Goal: Information Seeking & Learning: Learn about a topic

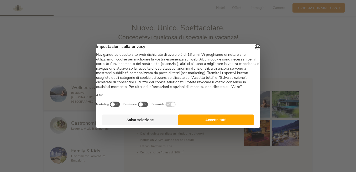
scroll to position [236, 0]
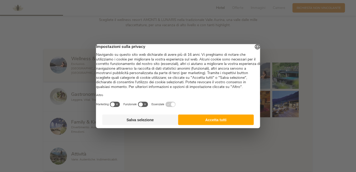
click at [326, 33] on div at bounding box center [178, 86] width 356 height 172
drag, startPoint x: 294, startPoint y: 73, endPoint x: 289, endPoint y: 83, distance: 11.2
click at [294, 74] on div at bounding box center [178, 86] width 356 height 172
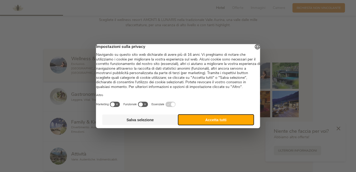
click at [215, 122] on button "Accetta tutti" at bounding box center [216, 120] width 76 height 10
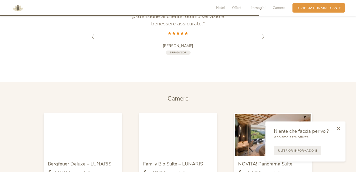
scroll to position [970, 0]
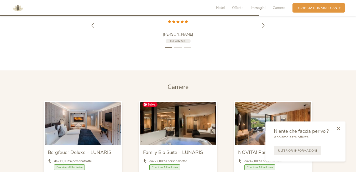
click at [178, 119] on img at bounding box center [178, 123] width 76 height 43
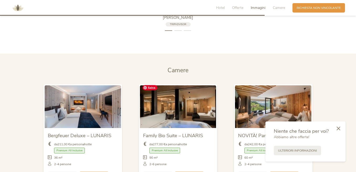
scroll to position [996, 0]
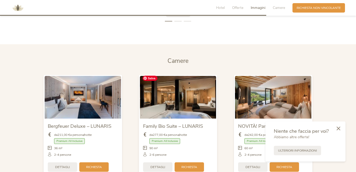
click at [181, 101] on img at bounding box center [178, 97] width 76 height 43
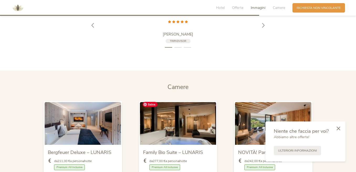
click at [176, 114] on img at bounding box center [178, 123] width 76 height 43
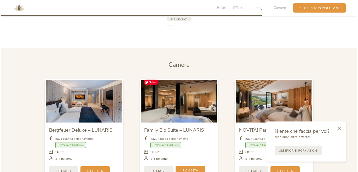
scroll to position [1049, 0]
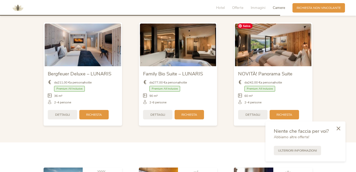
click at [271, 43] on img at bounding box center [273, 45] width 76 height 43
click at [252, 112] on span "Dettagli" at bounding box center [252, 114] width 15 height 4
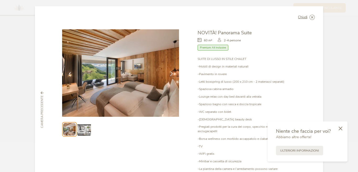
click at [169, 74] on icon at bounding box center [171, 74] width 5 height 5
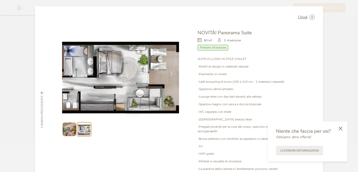
click at [169, 74] on icon at bounding box center [171, 74] width 5 height 5
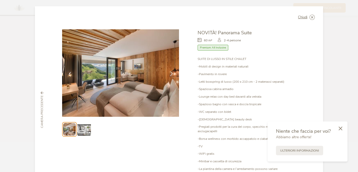
click at [169, 74] on icon at bounding box center [171, 74] width 5 height 5
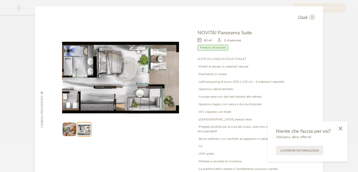
click at [169, 74] on icon at bounding box center [171, 74] width 5 height 5
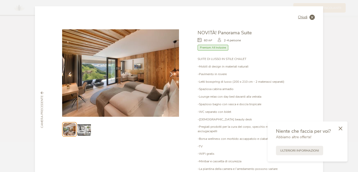
click at [311, 17] on icon at bounding box center [312, 17] width 5 height 5
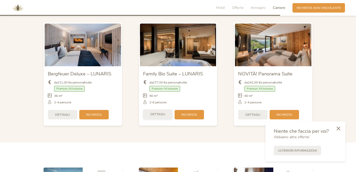
click at [158, 112] on span "Dettagli" at bounding box center [157, 114] width 15 height 4
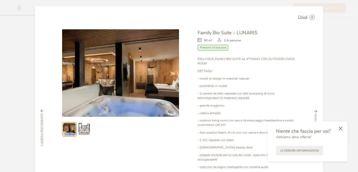
click at [170, 74] on icon at bounding box center [171, 74] width 5 height 5
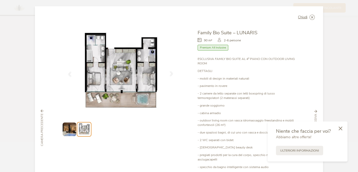
click at [170, 76] on icon at bounding box center [171, 74] width 5 height 5
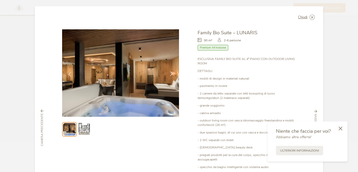
click at [170, 76] on icon at bounding box center [171, 74] width 5 height 5
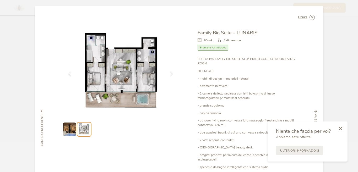
click at [170, 74] on icon at bounding box center [171, 74] width 5 height 5
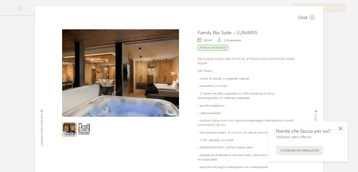
click at [170, 74] on icon at bounding box center [171, 74] width 5 height 5
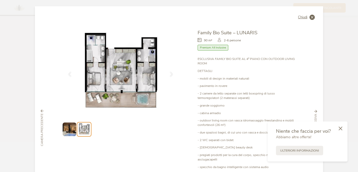
click at [310, 16] on icon at bounding box center [312, 17] width 5 height 5
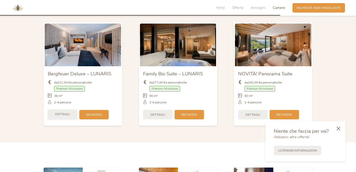
click at [64, 112] on span "Dettagli" at bounding box center [62, 114] width 15 height 4
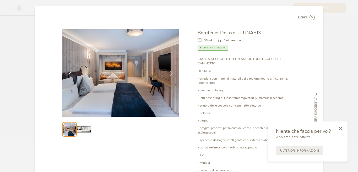
click at [169, 74] on icon at bounding box center [171, 74] width 5 height 5
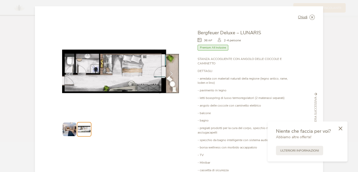
click at [169, 76] on icon at bounding box center [171, 74] width 5 height 5
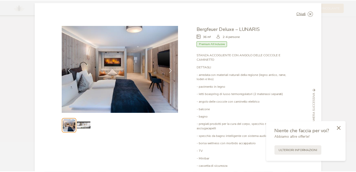
scroll to position [0, 0]
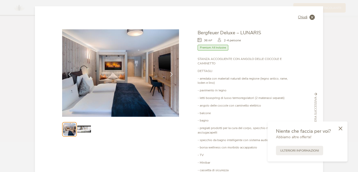
click at [311, 16] on icon at bounding box center [312, 17] width 5 height 5
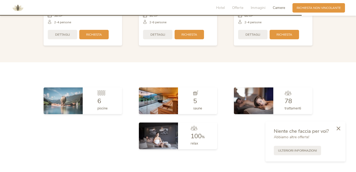
scroll to position [1154, 0]
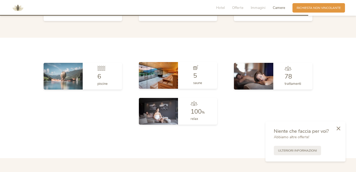
click at [165, 72] on img at bounding box center [158, 75] width 39 height 27
click at [165, 73] on img at bounding box center [158, 75] width 39 height 27
click at [166, 73] on img at bounding box center [158, 75] width 39 height 27
click at [161, 73] on img at bounding box center [158, 75] width 39 height 27
click at [194, 66] on icon at bounding box center [195, 67] width 5 height 5
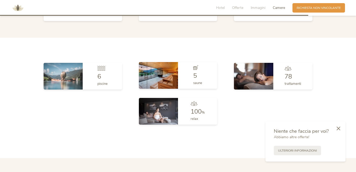
click at [168, 74] on img at bounding box center [158, 75] width 39 height 27
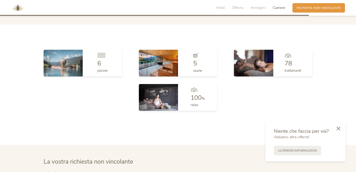
scroll to position [1180, 0]
